Goal: Use online tool/utility: Utilize a website feature to perform a specific function

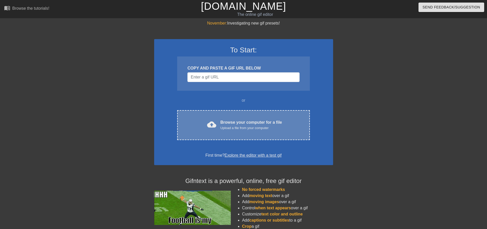
click at [265, 132] on div "cloud_upload Browse your computer for a file Upload a file from your computer C…" at bounding box center [243, 125] width 132 height 30
click at [260, 127] on div "Upload a file from your computer" at bounding box center [251, 127] width 62 height 5
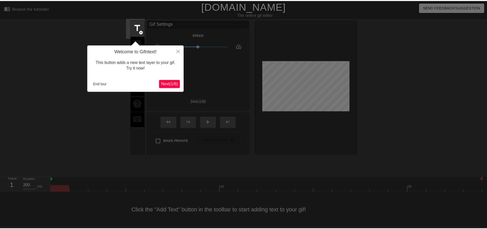
scroll to position [3, 0]
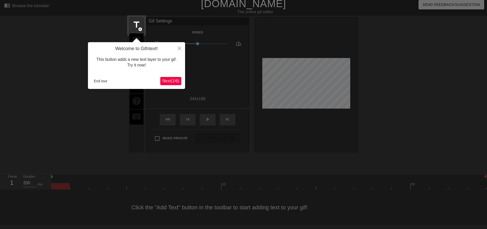
click at [171, 81] on span "Next ( 1 / 6 )" at bounding box center [170, 81] width 17 height 4
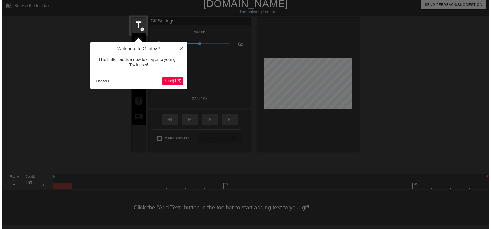
scroll to position [0, 0]
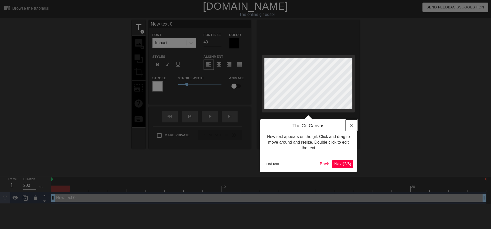
click at [351, 126] on icon "Close" at bounding box center [351, 126] width 4 height 4
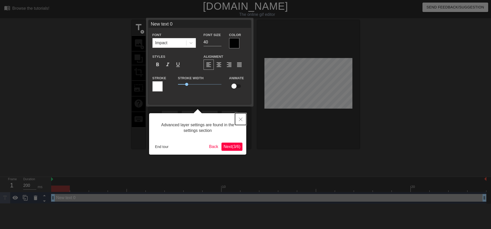
click at [238, 117] on button "Close" at bounding box center [240, 119] width 11 height 12
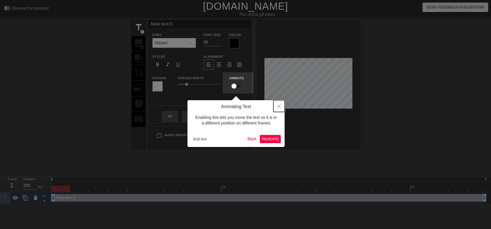
click at [280, 108] on icon "Close" at bounding box center [279, 107] width 4 height 4
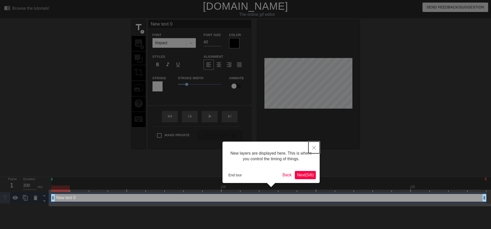
click at [311, 148] on button "Close" at bounding box center [313, 148] width 11 height 12
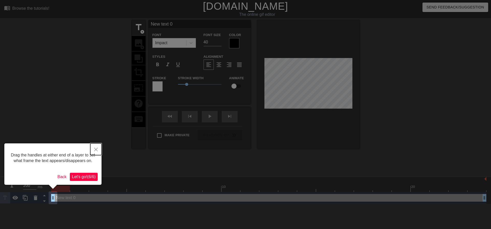
click at [96, 147] on button "Close" at bounding box center [95, 149] width 11 height 12
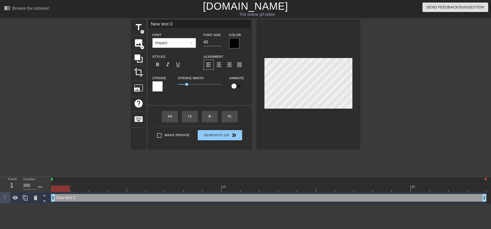
scroll to position [1, 2]
type input "Y"
type textarea "Y"
type input "Yo"
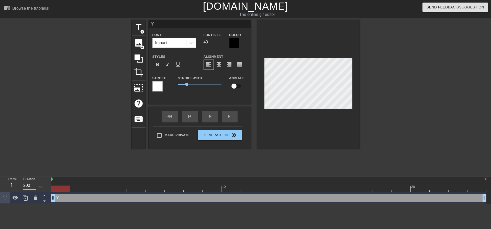
type textarea "Yo"
type input "You"
type textarea "You"
type input "Yo"
type textarea "Yo"
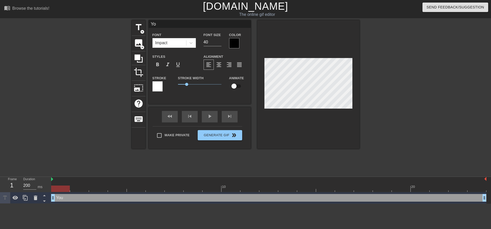
type input "Y"
type textarea "Y"
type input "YO"
type textarea "YO"
type input "YOU"
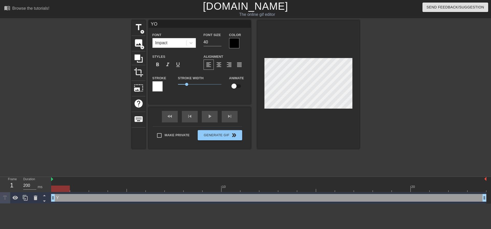
type textarea "YOU"
type input "YOU'"
type textarea "YOU'"
type input "YOU'R"
type textarea "YOU'R"
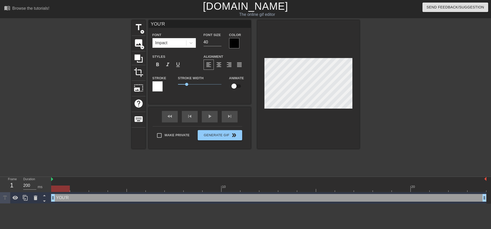
type input "YOU'RE"
type textarea "YOU'RE"
type input "YOU'RE"
type textarea "YOU'RE"
type input "YOU'RE B"
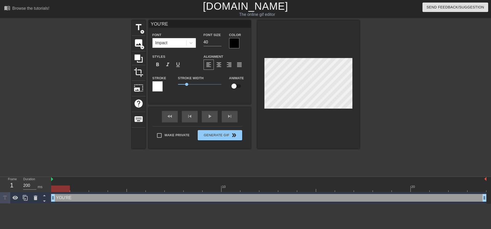
type textarea "YOU'RE B"
type input "YOU'RE BR"
type textarea "YOU'RE BR"
type input "YOU'RE BRI"
type textarea "YOU'RE BRI"
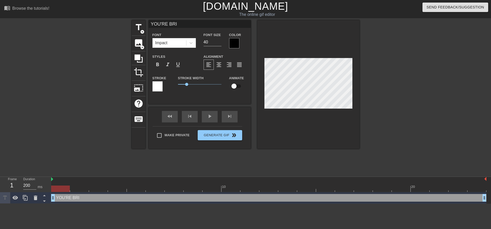
type input "YOU'RE BRIN"
type textarea "YOU'RE BRIN"
type input "YOU'RE BRING"
type textarea "YOU'RE BRING"
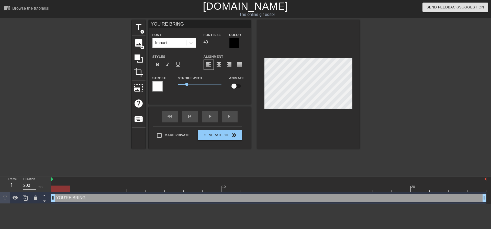
type input "YOU'RE BRINGI"
type textarea "YOU'RE BRINGI"
type input "YOU'RE BRINGIN"
type textarea "YOU'RE BRINGIN"
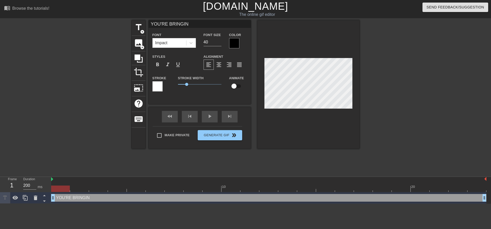
type input "YOU'RE BRINGIN'"
type textarea "YOU'RE BRINGIN'"
type input "YOU'RE BRINGIN'"
type textarea "YOU'RE BRINGIN'"
type input "YOU'RE BRINGIN'"
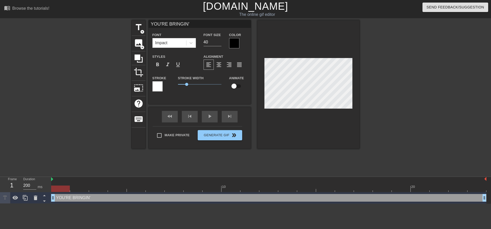
type textarea "YOU'RE BRINGIN'"
type input "YOU'RE BRINGIN' T"
type textarea "YOU'RE BRINGIN' T"
type input "YOU'RE BRINGIN' TH"
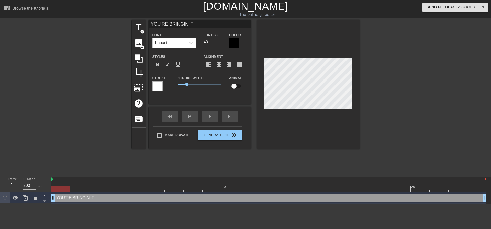
type textarea "YOU'RE BRINGIN' TH"
type input "YOU'RE BRINGIN' THE"
type textarea "YOU'RE BRINGIN' THE"
type input "YOU'RE BRINGIN' THE"
type textarea "YOU'RE BRINGIN' THE"
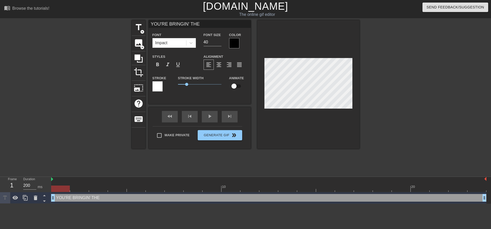
type input "YOU'RE BRINGIN' THE T"
type textarea "YOU'RE BRINGIN' THE T"
type input "YOU'RE BRINGIN' THE TE"
type textarea "YOU'RE BRINGIN' THE TE"
type input "YOU'RE BRINGIN' THE TEA"
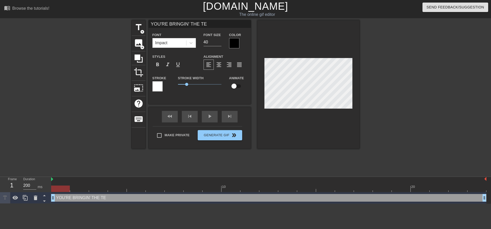
type textarea "YOU'RE BRINGIN' THE TEA"
type input "YOU'RE BRINGIN' THE TEAM"
type textarea "YOU'RE BRINGIN' THE TEAM"
type input "YOU'RE BRINGIN' THE TEAM"
type textarea "YOU'RE BRINGIN' THE TEAM"
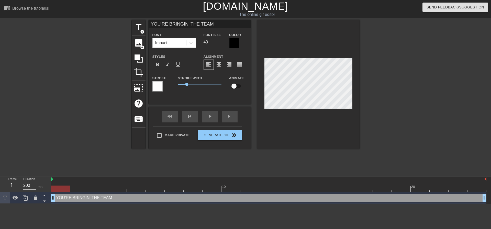
type input "YOU'RE BRINGIN' THE TEAM U"
type textarea "YOU'RE BRINGIN' THE TEAM U"
type input "YOU'RE BRINGIN' THE TEAM UP"
type textarea "YOU'RE BRINGIN' THE TEAM UP"
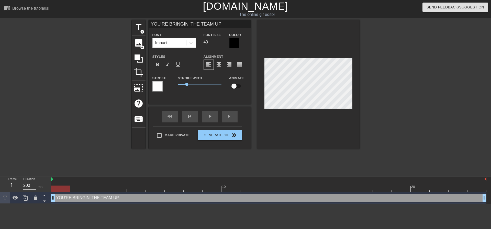
type input "YOU'RE BRINGIN' THE TEAM UP!"
type textarea "YOU'RE BRINGIN' THE TEAM UP!"
type input "YOU'RE BRINGIN' THE TEAM UP!"
type textarea "YOU'RE BRINGIN' THE TEAM UP!"
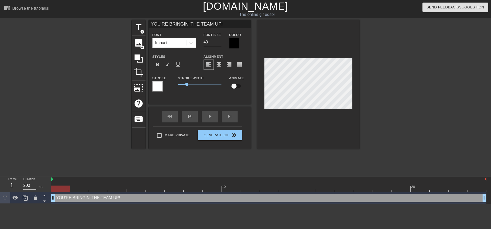
type input "YOU'RE BRINGIN' THE TEAM UP!"
type textarea "YOU'RE BRINGIN' THE TEAM UP!"
type input "YOU'RE BRINGIN' THE TEAM UP!"
type textarea "YOU'RE BRINGIN' THE TEAM UP!"
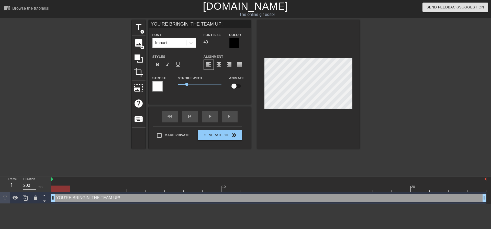
type input "YOU'RE BRINGIN' THE TEAM UP!"
type textarea "YOU'RE BRINGIN' THE TEAM UP!"
type input "YOU'RE BRINGIN'"
type textarea "YOU'RE BRINGIN'"
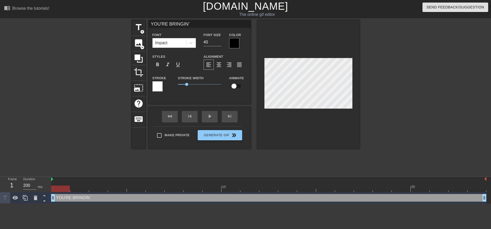
type input "YOU'RE BRINGIN'"
type textarea "YOU'RE BRINGIN'"
type input "YOU'RE BRINGIN'"
type textarea "YOU'RE BRINGIN'"
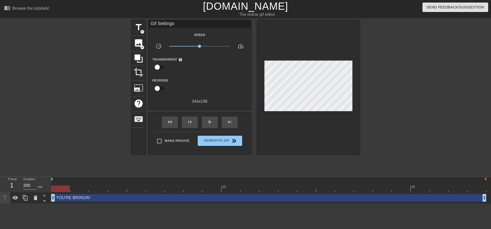
click at [326, 118] on div at bounding box center [308, 87] width 102 height 134
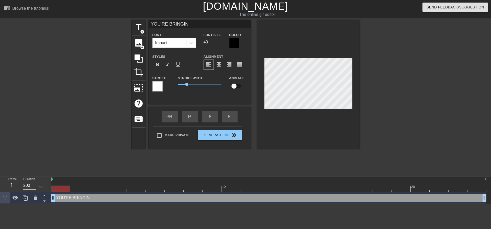
scroll to position [1, 2]
click at [139, 26] on span "title" at bounding box center [139, 27] width 10 height 10
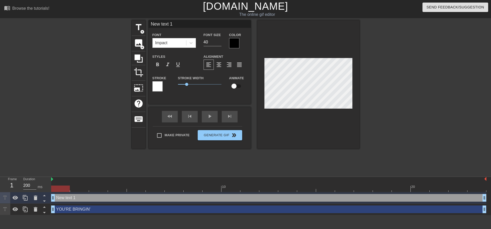
scroll to position [1, 1]
type input "t"
type textarea "t"
type input "th"
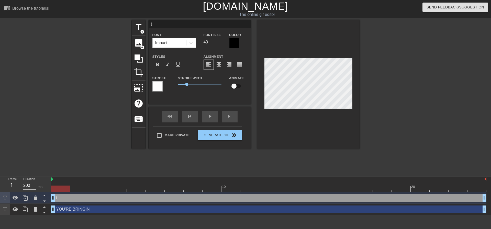
type textarea "th"
type input "the"
type textarea "the"
type input "the"
type textarea "the"
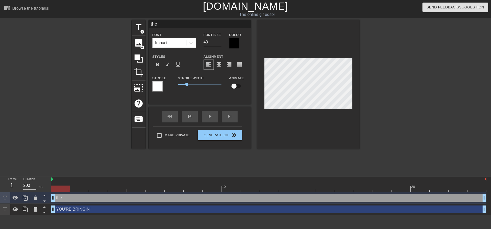
type input "the"
type textarea "the"
type input "th"
type textarea "th"
type input "t"
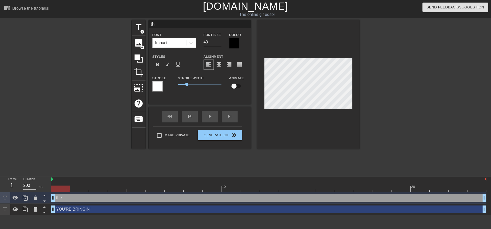
type textarea "t"
type input "T"
type textarea "T"
type input "TH"
type textarea "TH"
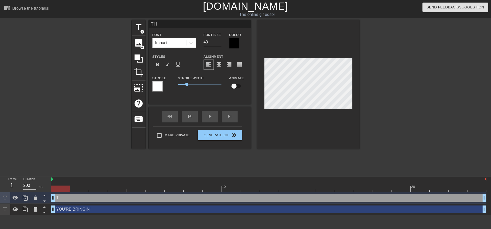
type input "THE"
type textarea "THE"
type input "THE"
type textarea "THE"
type input "THE T"
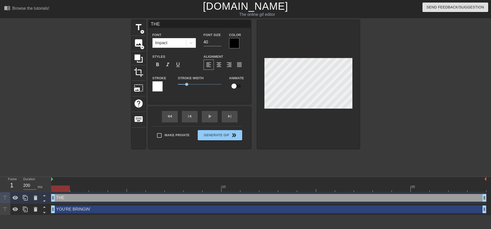
type textarea "THE T"
type input "THE TE"
type textarea "THE TE"
type input "THE TEA"
type textarea "THE TEA"
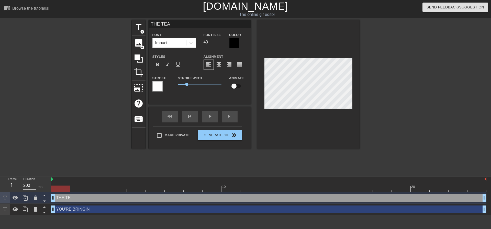
type input "THE TEAM"
type textarea "THE TEAM"
type input "THE TEAM"
type textarea "THE TEAM"
type input "THE TEAM U"
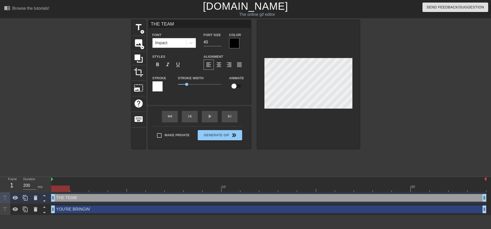
type textarea "THE TEAM U"
type input "THE TEAM UP"
type textarea "THE TEAM UP"
type input "THE TEAM UP!"
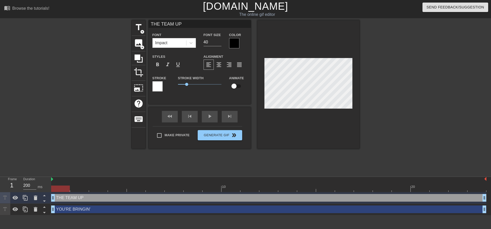
type textarea "THE TEAM UP!"
type input "THE TEAM UP!"
type textarea "THE TEAM UP!"
click at [367, 78] on div at bounding box center [403, 96] width 77 height 153
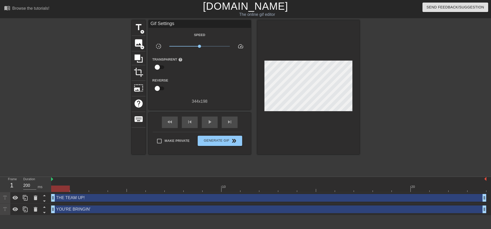
click at [57, 189] on div at bounding box center [60, 189] width 19 height 6
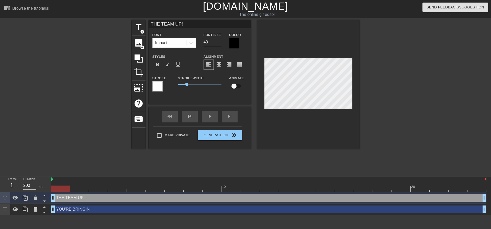
type input "THE TEAM UP"
type textarea "THE TEAM UP"
click at [345, 133] on div at bounding box center [308, 84] width 102 height 129
type input "YOU'RE BRINGIN'"
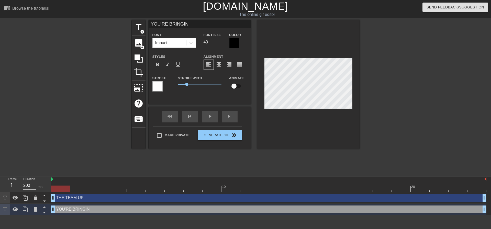
click at [320, 138] on div at bounding box center [308, 84] width 102 height 129
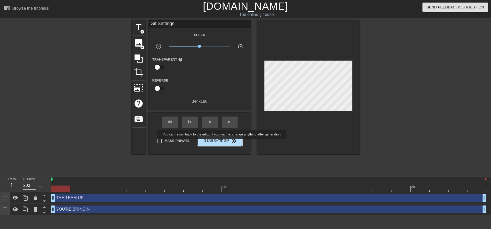
click at [222, 142] on span "Generate Gif double_arrow" at bounding box center [220, 141] width 40 height 6
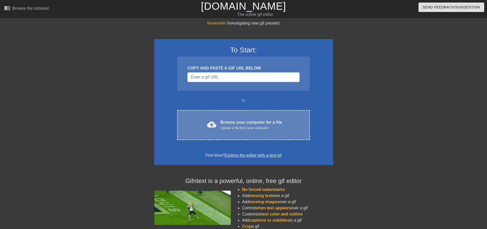
click at [238, 128] on div "Upload a file from your computer" at bounding box center [251, 127] width 62 height 5
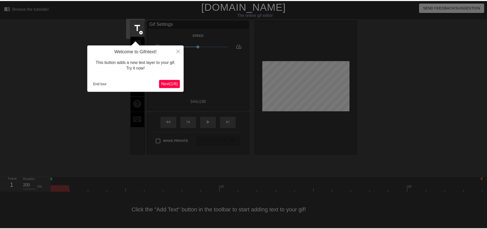
scroll to position [3, 0]
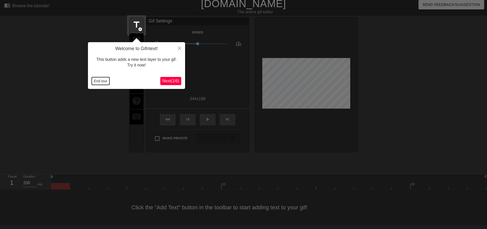
click at [95, 83] on button "End tour" at bounding box center [101, 81] width 18 height 8
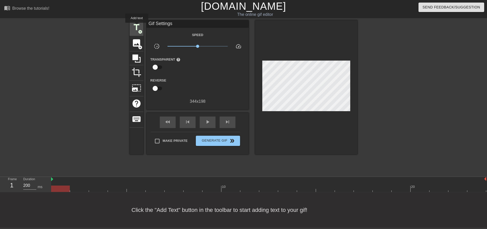
click at [137, 26] on span "title" at bounding box center [137, 27] width 10 height 10
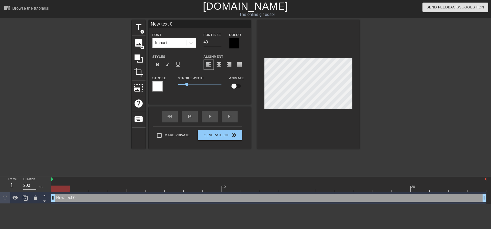
scroll to position [1, 1]
type input "y"
type textarea "y"
type input "yo"
type textarea "yo"
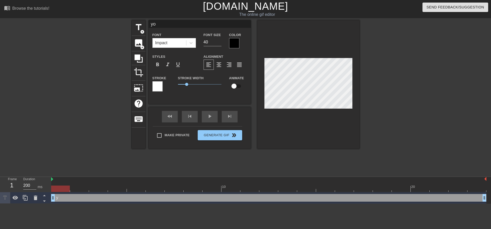
type input "you"
type textarea "you"
type input "yo"
type textarea "yo"
type input "y"
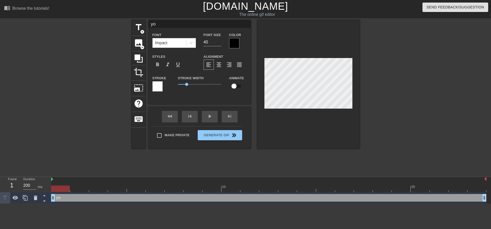
type textarea "y"
type input "Y"
type textarea "Y"
type input "YO"
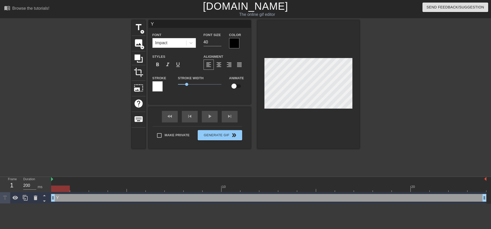
type textarea "YO"
type input "YOU"
type textarea "YOU"
type input "YOU'"
type textarea "YOU'"
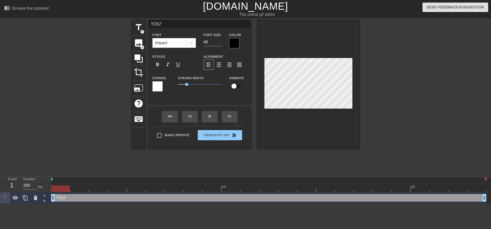
type input "YOU'R"
type textarea "YOU'R"
type input "YOU'RE"
type textarea "YOU'RE"
type input "YOU'RE"
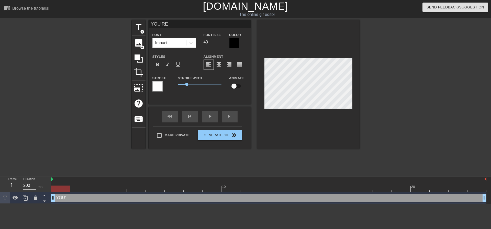
type textarea "YOU'RE"
type input "YOU'RE C"
type textarea "YOU'RE C"
type input "YOU'RE CA"
type textarea "YOU'RE CA"
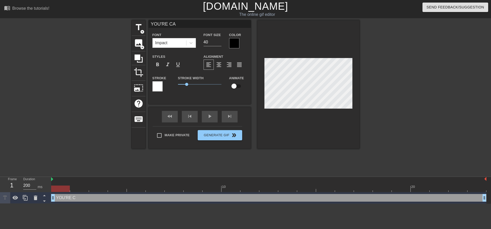
type input "YOU'RE CAR"
type textarea "YOU'RE CAR"
type input "YOU'RE CARR"
type textarea "YOU'RE CARR"
type input "YOU'RE CARRY"
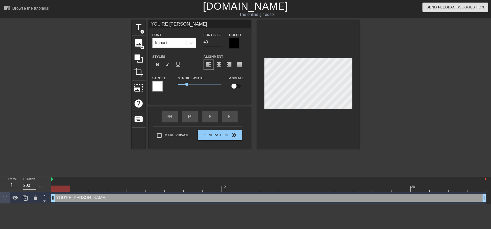
type textarea "YOU'RE CARRY"
type input "YOU'RE CARRYI"
type textarea "YOU'RE CARRYI"
type input "YOU'RE CARRYIN"
type textarea "YOU'RE CARRYIN"
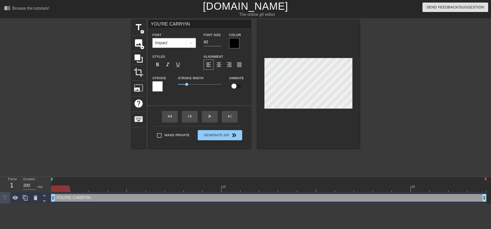
type input "YOU'RE CARRYING"
type textarea "YOU'RE CARRYING"
type input "YOU'RE CARRYING"
type textarea "YOU'RE CARRYING"
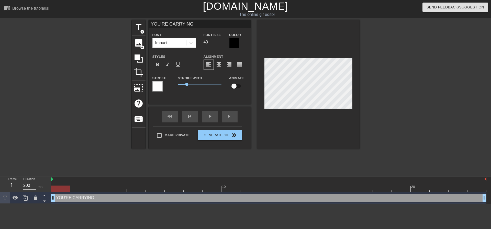
scroll to position [1, 2]
